Goal: Communication & Community: Answer question/provide support

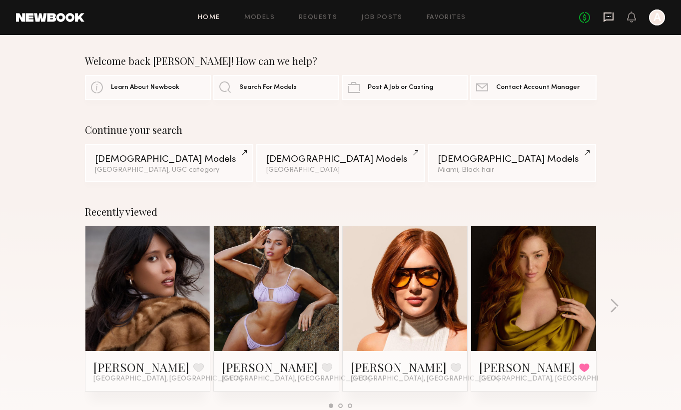
click at [607, 19] on icon at bounding box center [608, 16] width 11 height 11
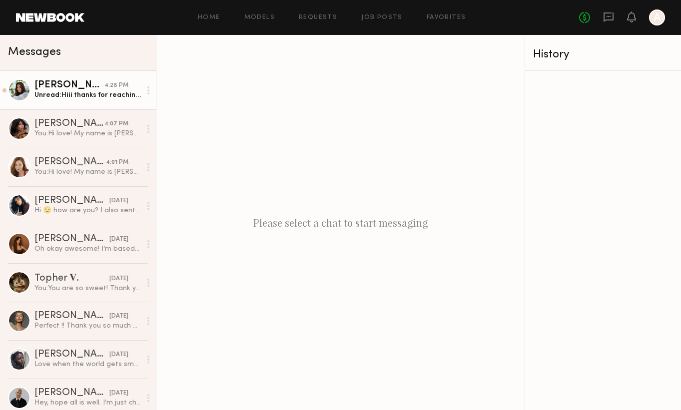
click at [92, 104] on link "[PERSON_NAME] 4:28 PM Unread: Hiii thanks for reaching out! I would love to do …" at bounding box center [78, 90] width 156 height 38
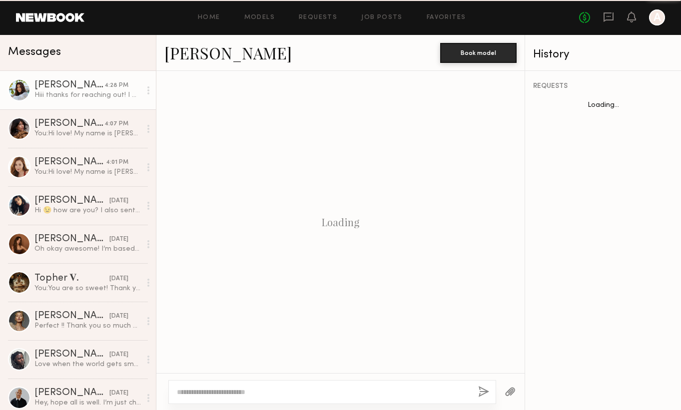
scroll to position [432, 0]
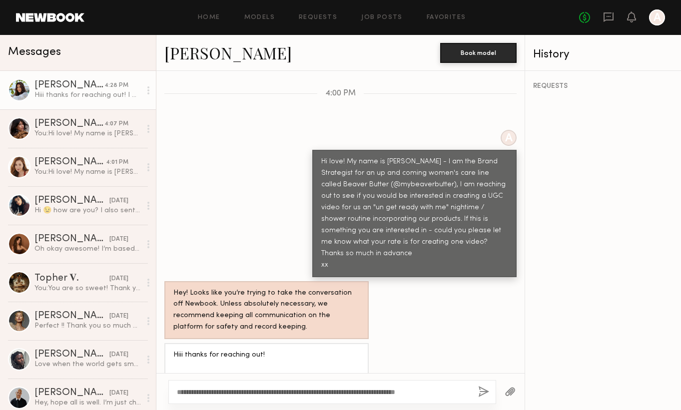
type textarea "**********"
click at [481, 392] on button "button" at bounding box center [483, 392] width 11 height 12
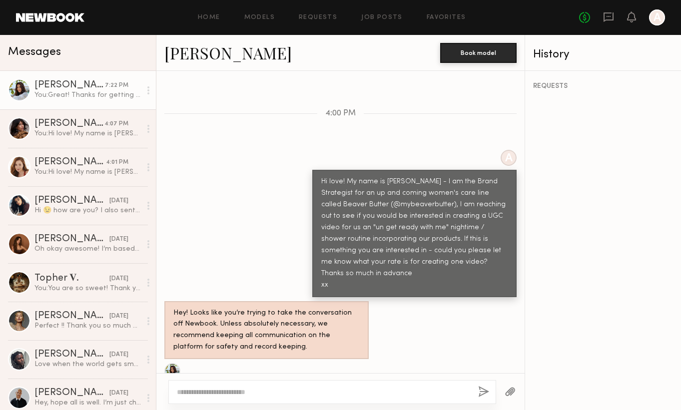
scroll to position [411, 0]
